Goal: Transaction & Acquisition: Purchase product/service

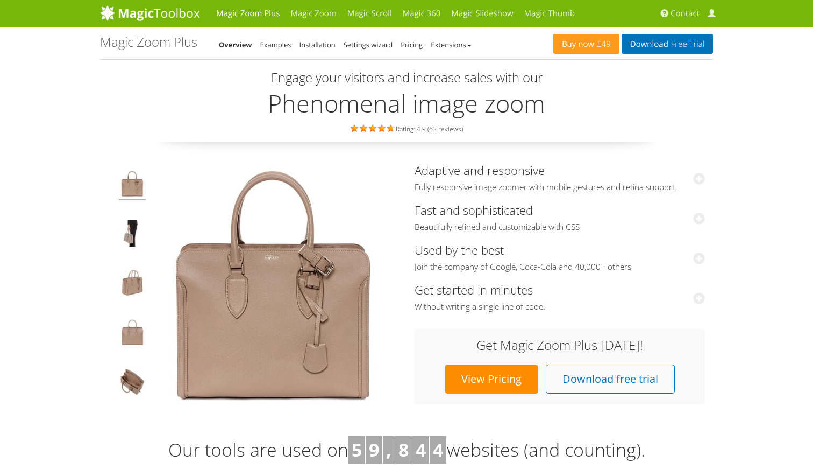
click at [131, 187] on img at bounding box center [132, 185] width 27 height 30
drag, startPoint x: 126, startPoint y: 219, endPoint x: 126, endPoint y: 226, distance: 7.0
click at [126, 220] on img at bounding box center [132, 234] width 27 height 30
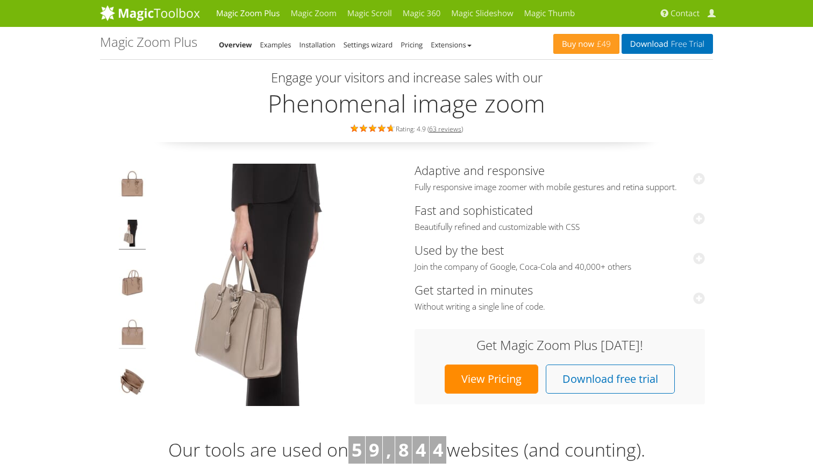
click at [127, 330] on img at bounding box center [132, 333] width 27 height 30
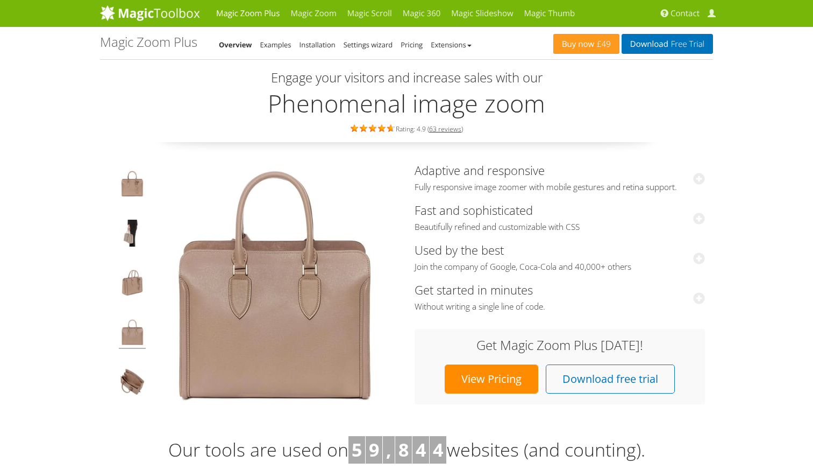
click at [126, 264] on td at bounding box center [132, 285] width 40 height 242
click at [123, 276] on img at bounding box center [132, 284] width 27 height 30
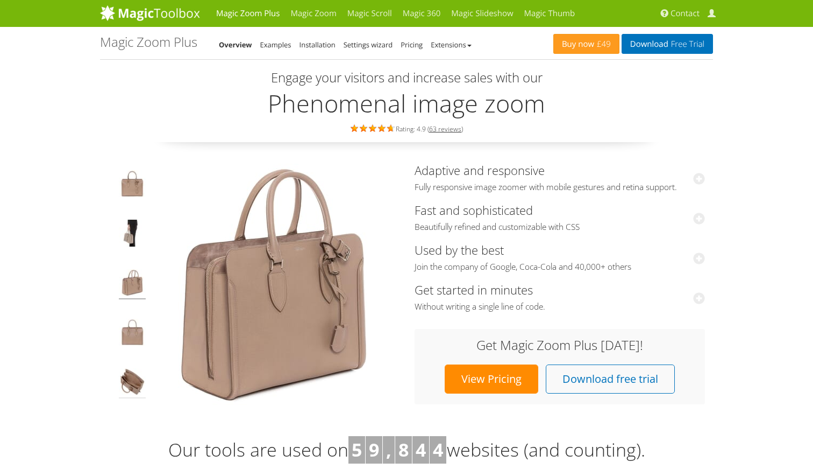
click at [124, 386] on img at bounding box center [132, 383] width 27 height 30
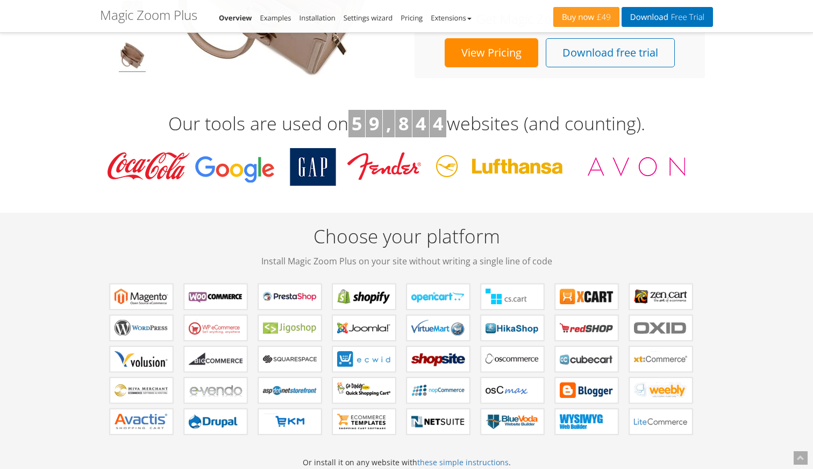
scroll to position [324, 0]
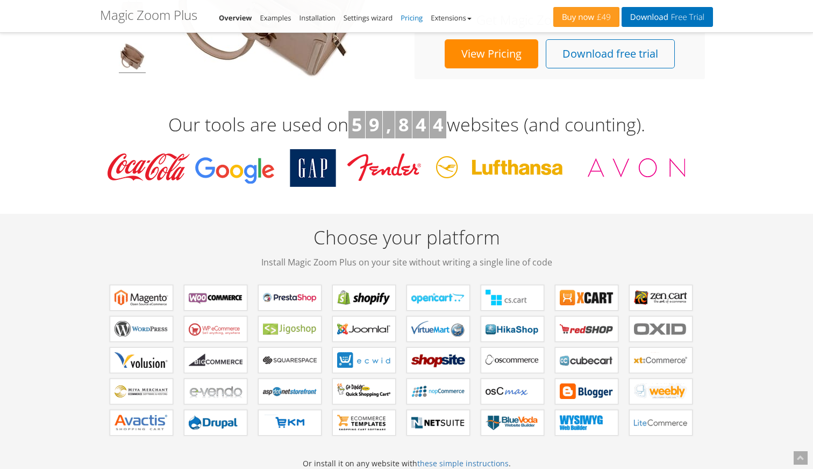
click at [412, 13] on link "Pricing" at bounding box center [412, 18] width 22 height 10
